Goal: Task Accomplishment & Management: Complete application form

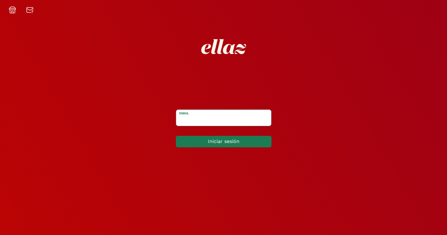
click at [221, 123] on input "email" at bounding box center [223, 118] width 95 height 16
click at [212, 120] on label "email *" at bounding box center [220, 117] width 89 height 7
type input "[EMAIL_ADDRESS][DOMAIN_NAME]"
click at [218, 150] on div "Iniciar sesión" at bounding box center [224, 141] width 106 height 22
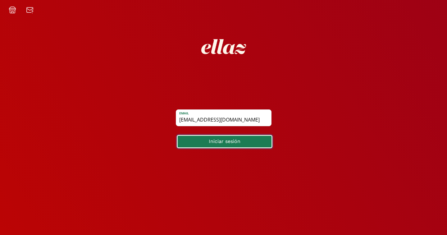
click at [218, 142] on button "Iniciar sesión" at bounding box center [225, 141] width 96 height 13
